Goal: Task Accomplishment & Management: Manage account settings

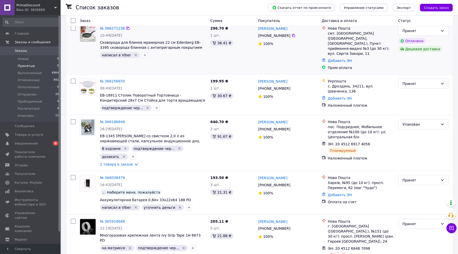
scroll to position [66, 0]
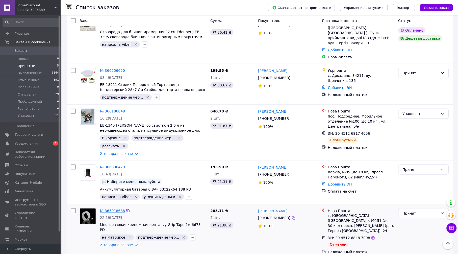
click at [119, 209] on link "№ 365918688" at bounding box center [112, 211] width 25 height 4
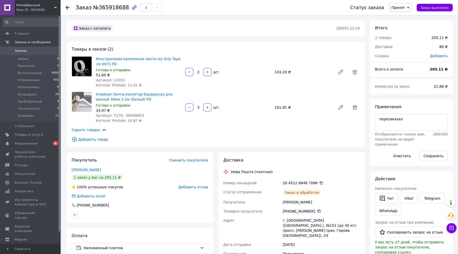
scroll to position [17, 0]
click at [318, 210] on icon at bounding box center [319, 211] width 3 height 3
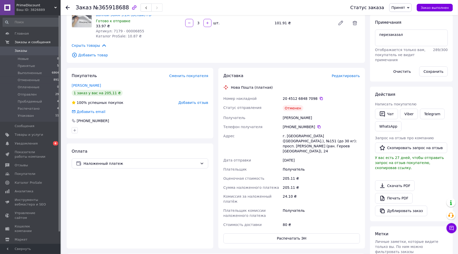
scroll to position [84, 0]
click at [318, 128] on icon at bounding box center [319, 126] width 3 height 3
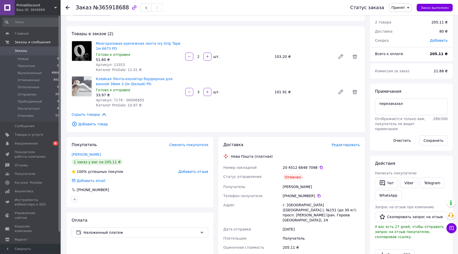
scroll to position [0, 0]
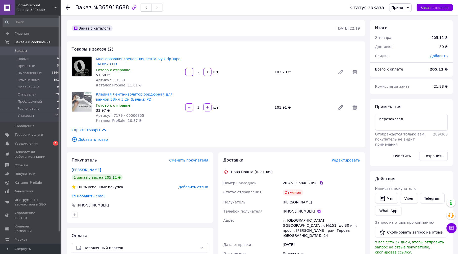
click at [295, 202] on div "Мощенский Вадим" at bounding box center [321, 201] width 79 height 9
copy div "Мощенский"
click at [408, 198] on link "Viber" at bounding box center [409, 198] width 18 height 11
click at [410, 8] on icon at bounding box center [408, 8] width 2 height 2
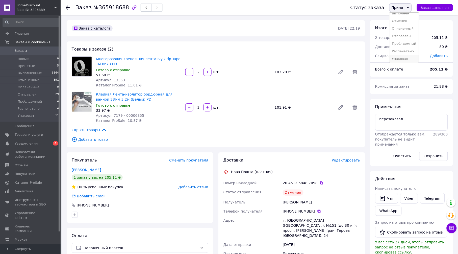
scroll to position [5, 0]
click at [409, 59] on li "Упакован" at bounding box center [404, 58] width 29 height 8
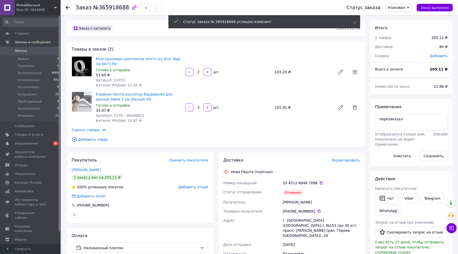
scroll to position [29, 0]
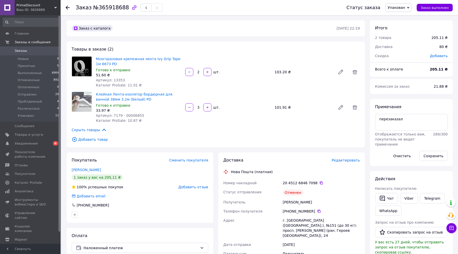
click at [66, 7] on use at bounding box center [68, 8] width 4 height 4
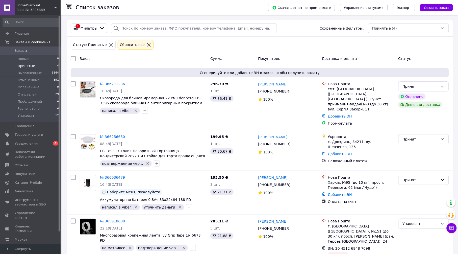
click at [109, 44] on icon at bounding box center [111, 44] width 5 height 5
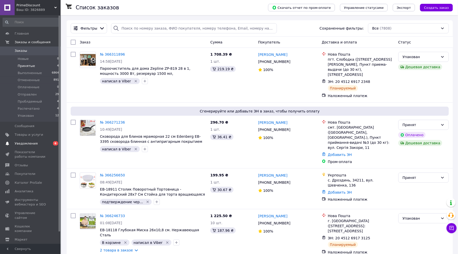
click at [29, 143] on span "Уведомления" at bounding box center [26, 143] width 23 height 5
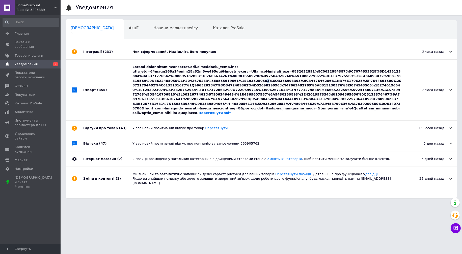
click at [157, 82] on div "Переглянути звіт" at bounding box center [267, 90] width 269 height 50
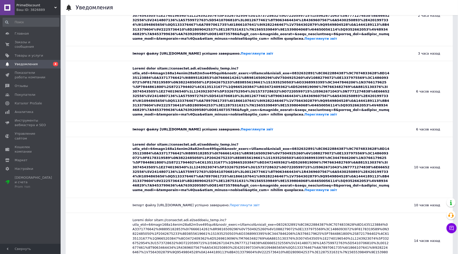
scroll to position [140, 0]
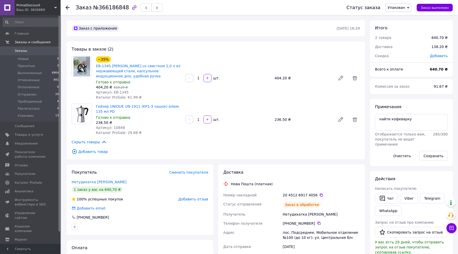
scroll to position [5, 0]
